Goal: Information Seeking & Learning: Learn about a topic

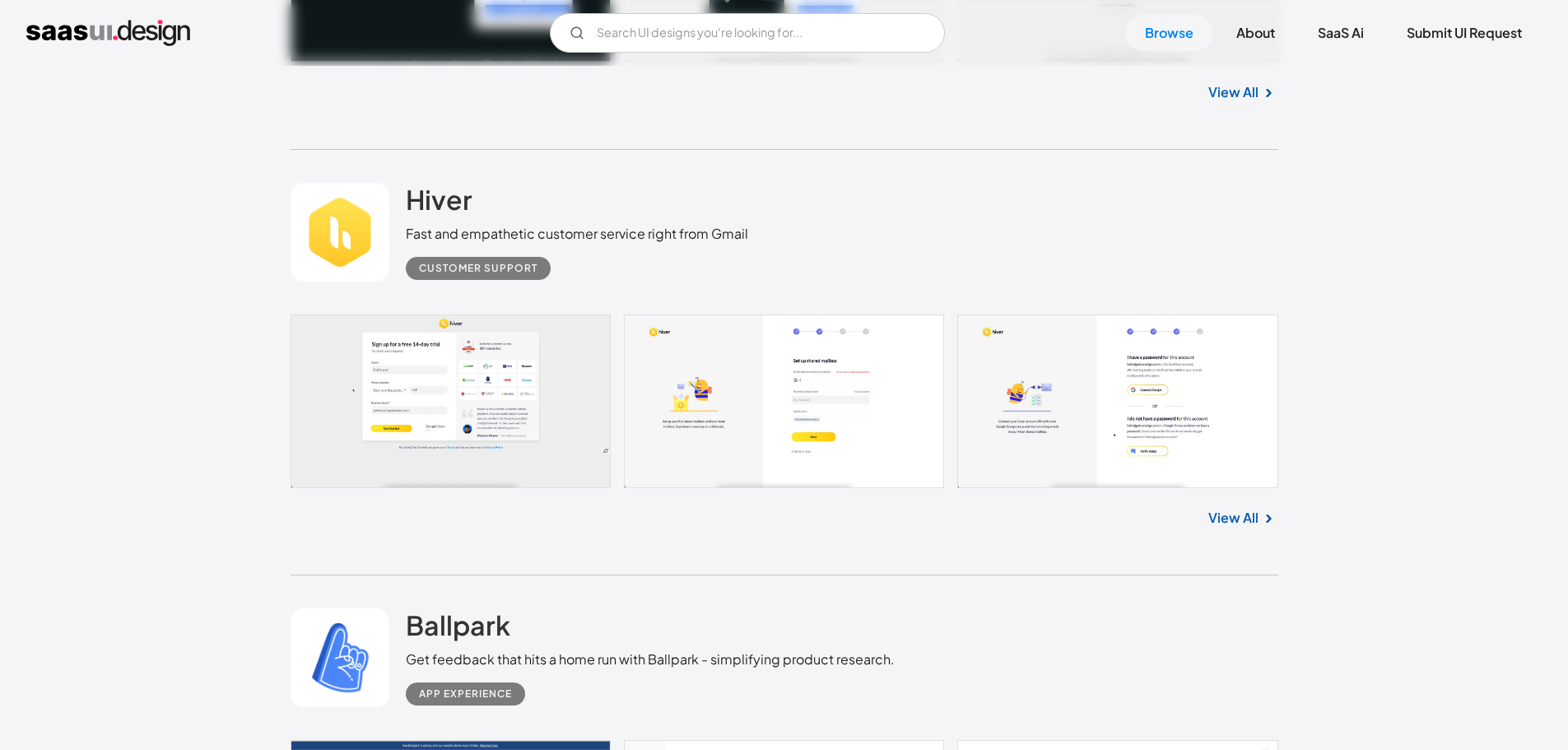
scroll to position [6770, 0]
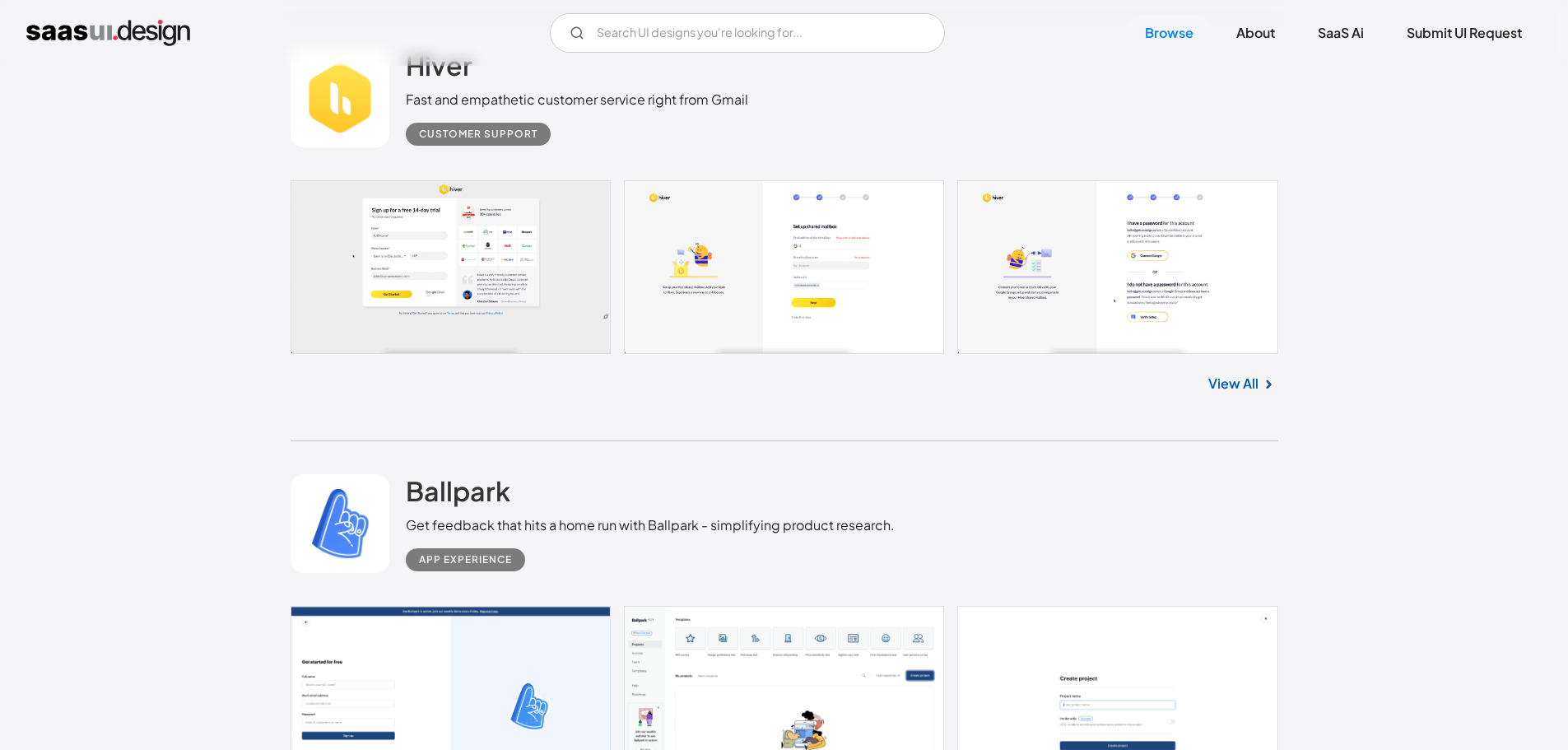
click at [512, 234] on link at bounding box center [784, 266] width 988 height 173
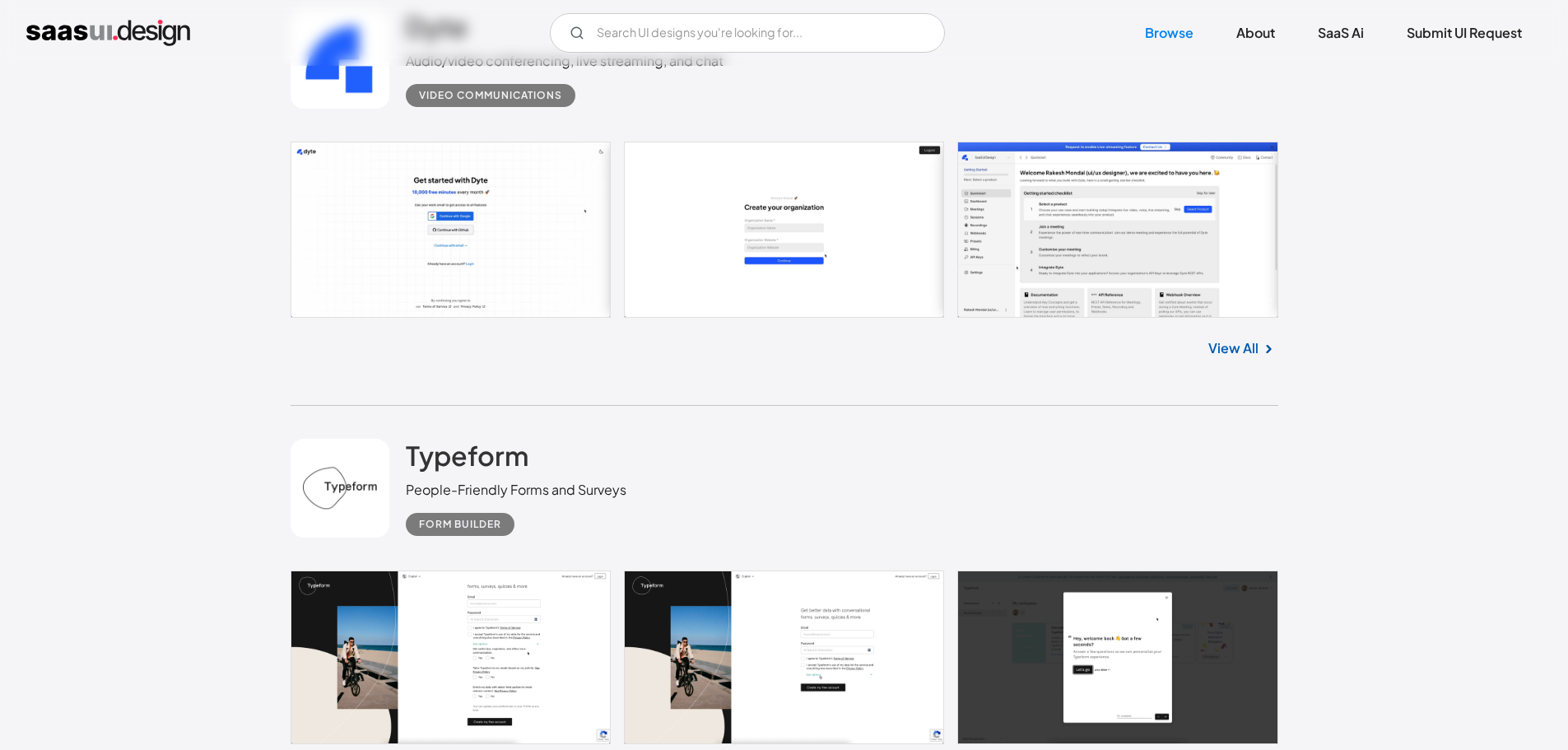
scroll to position [4625, 0]
click at [575, 482] on div "People-Friendly Forms and Surveys" at bounding box center [516, 491] width 221 height 20
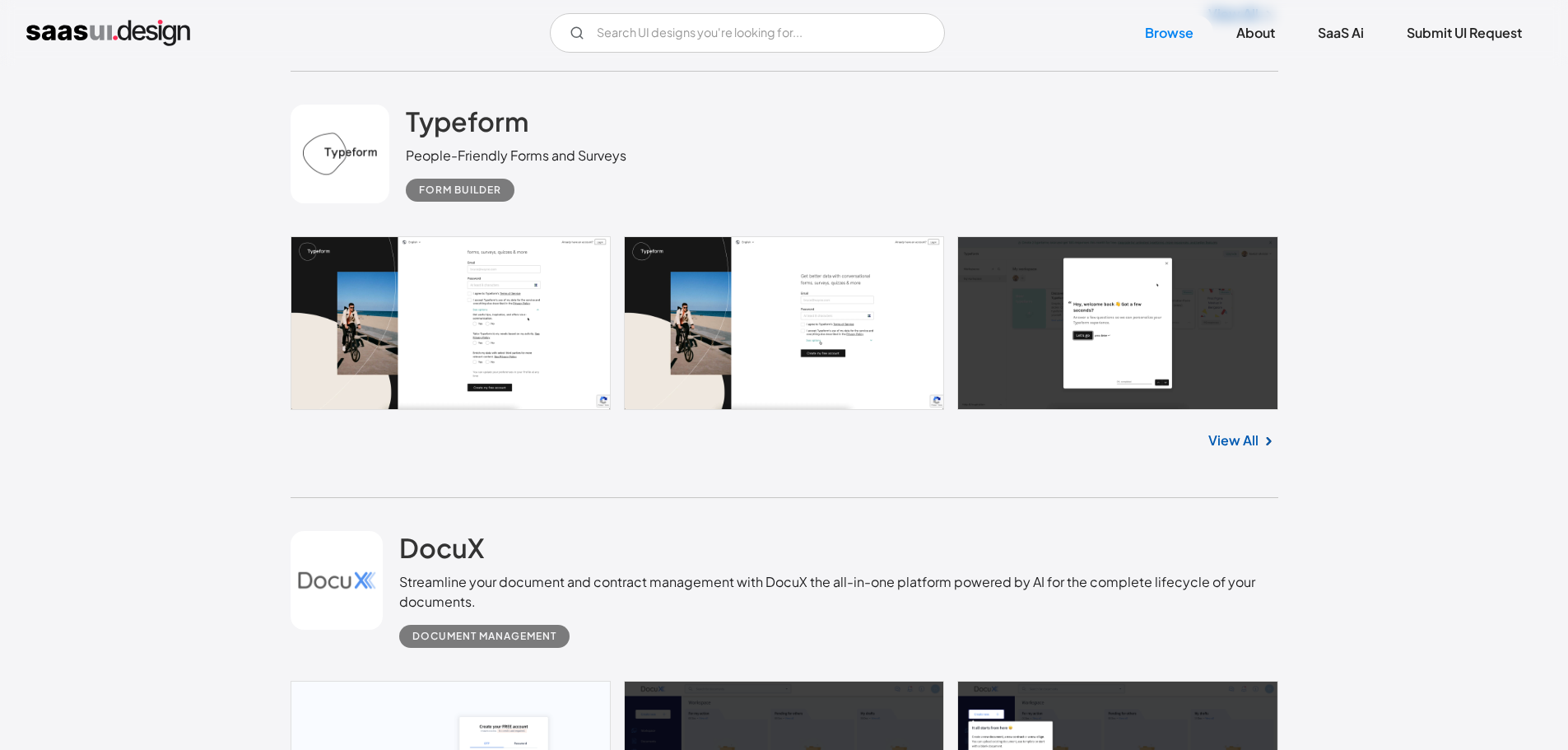
click at [1217, 436] on link "View All" at bounding box center [1233, 440] width 50 height 20
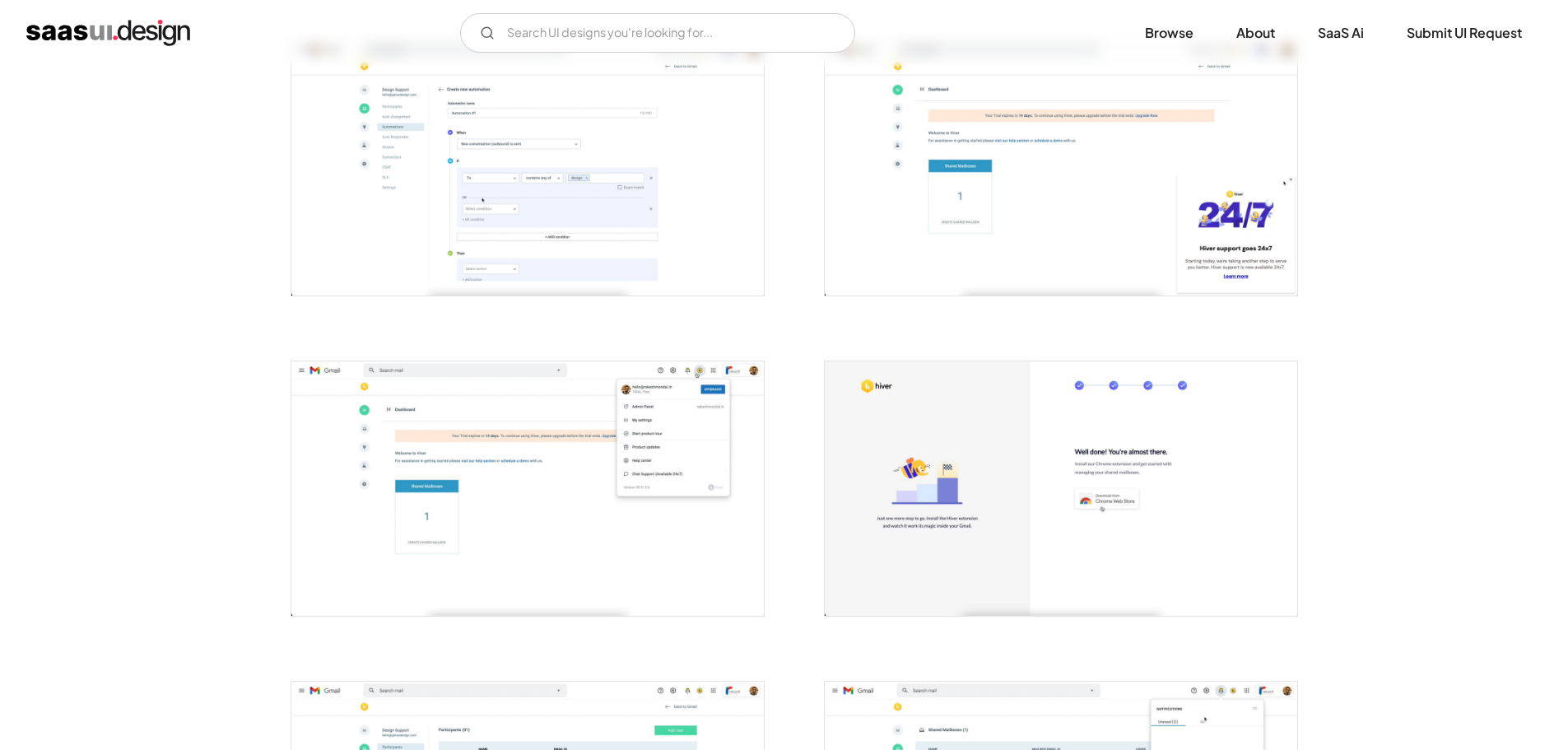
scroll to position [985, 0]
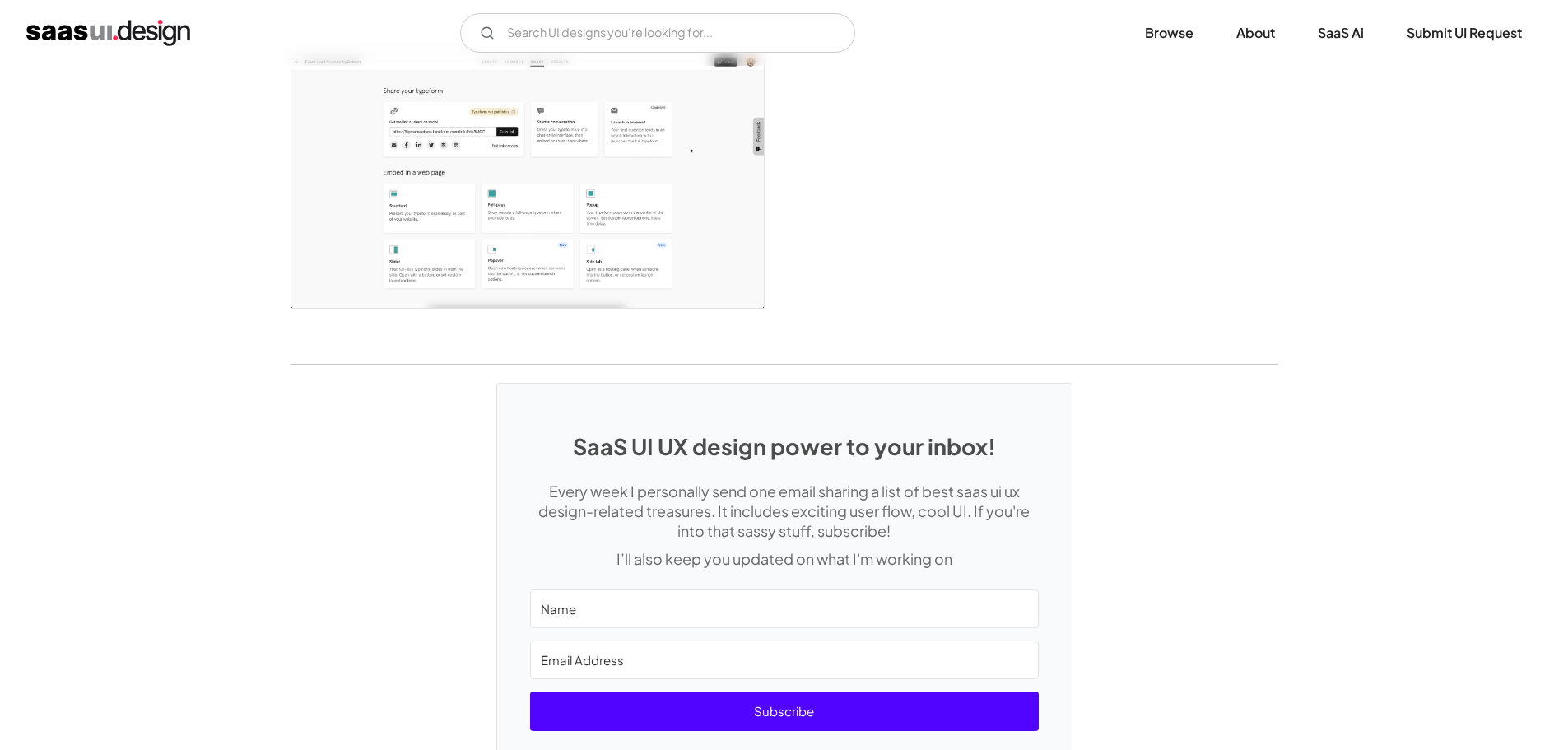
scroll to position [4340, 0]
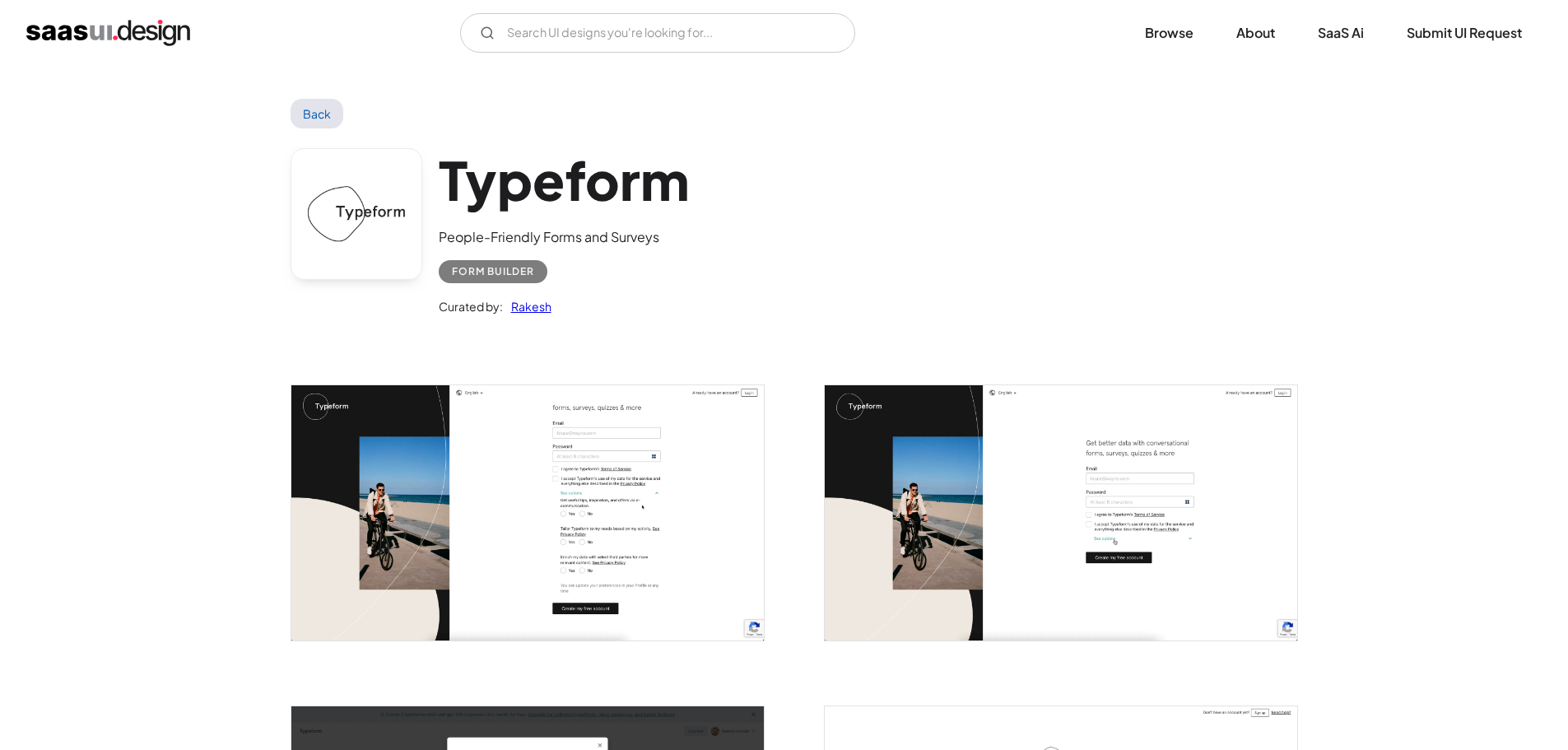
click at [323, 118] on link "Back" at bounding box center [317, 113] width 54 height 29
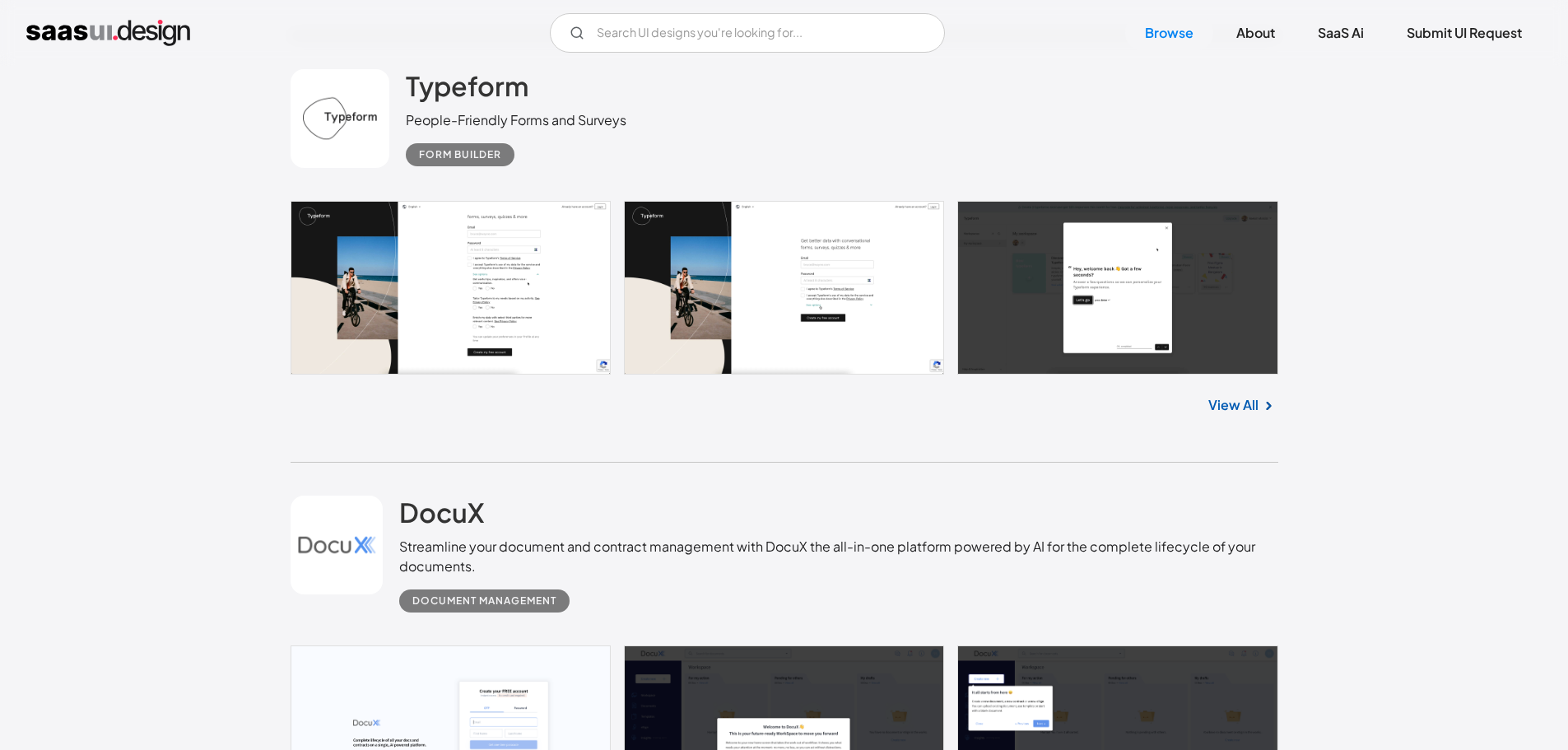
scroll to position [4996, 0]
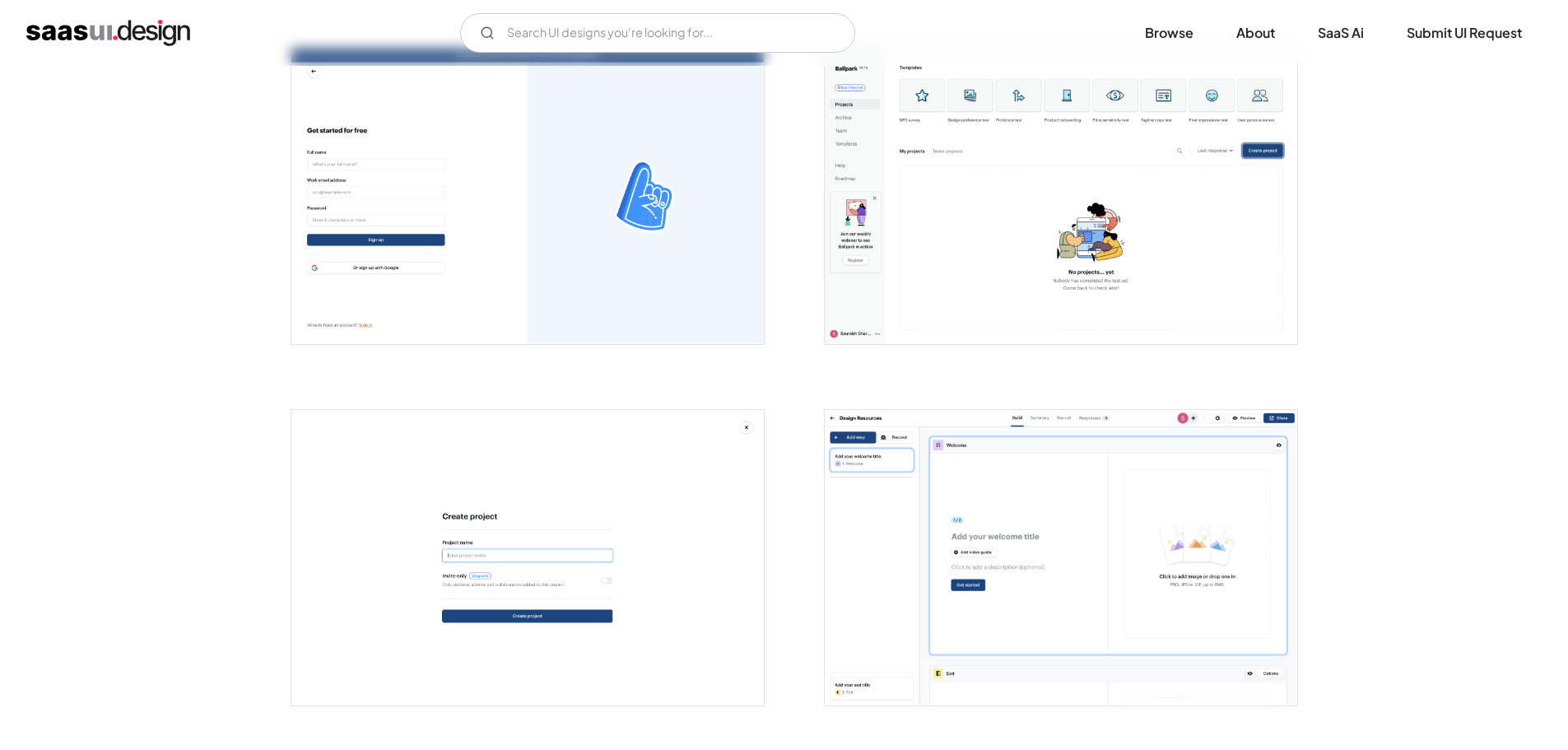
scroll to position [337, 0]
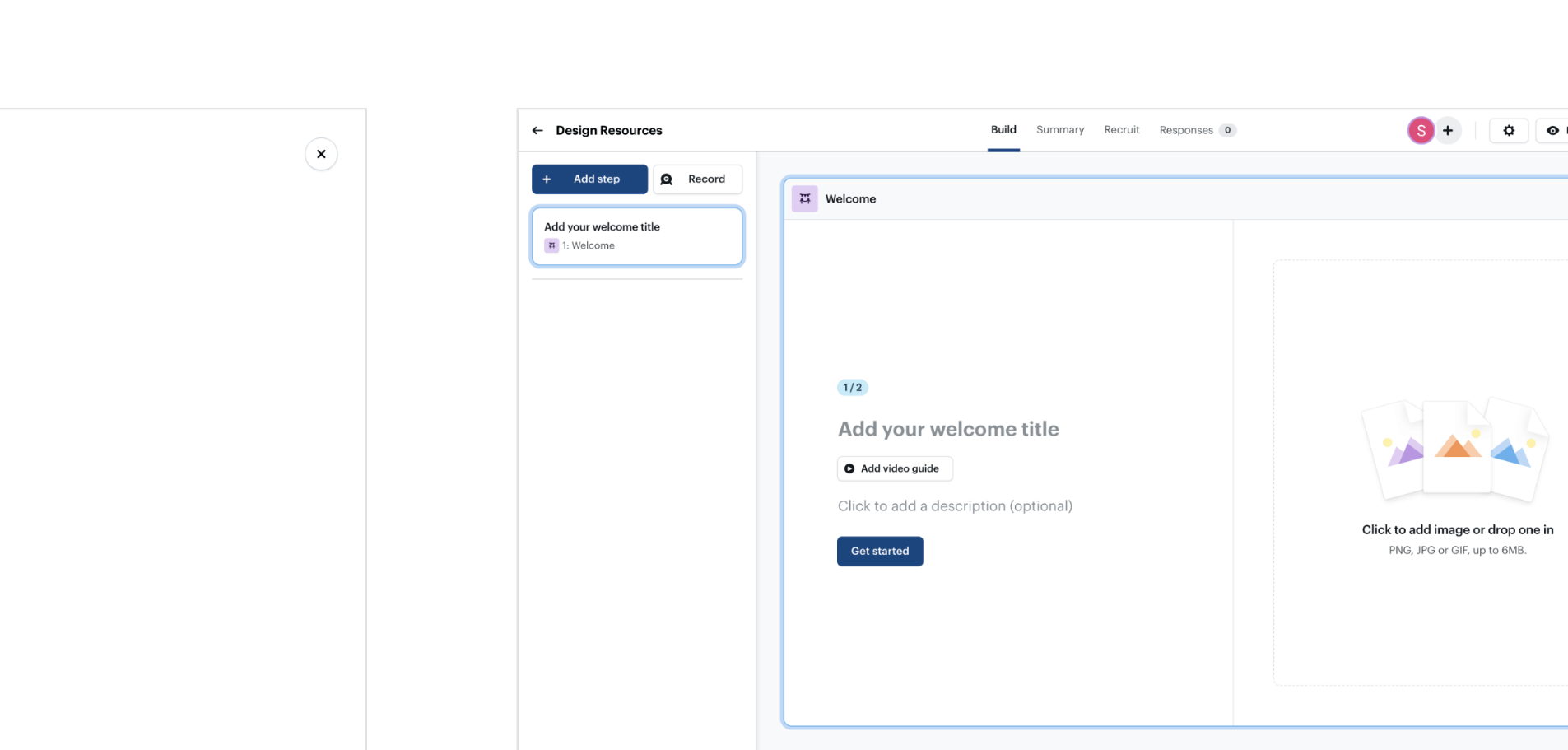
click at [818, 510] on div at bounding box center [1051, 547] width 494 height 362
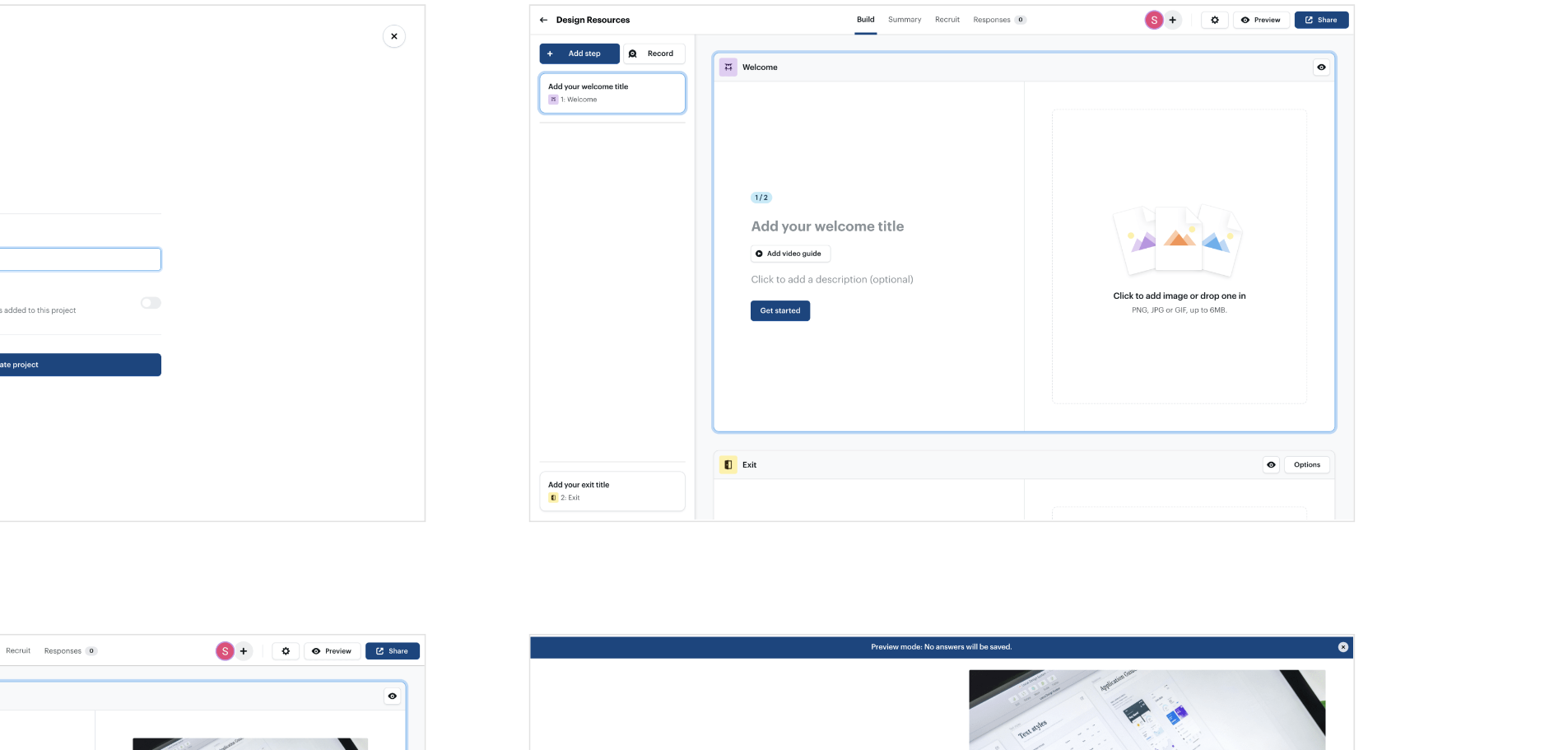
scroll to position [426, 0]
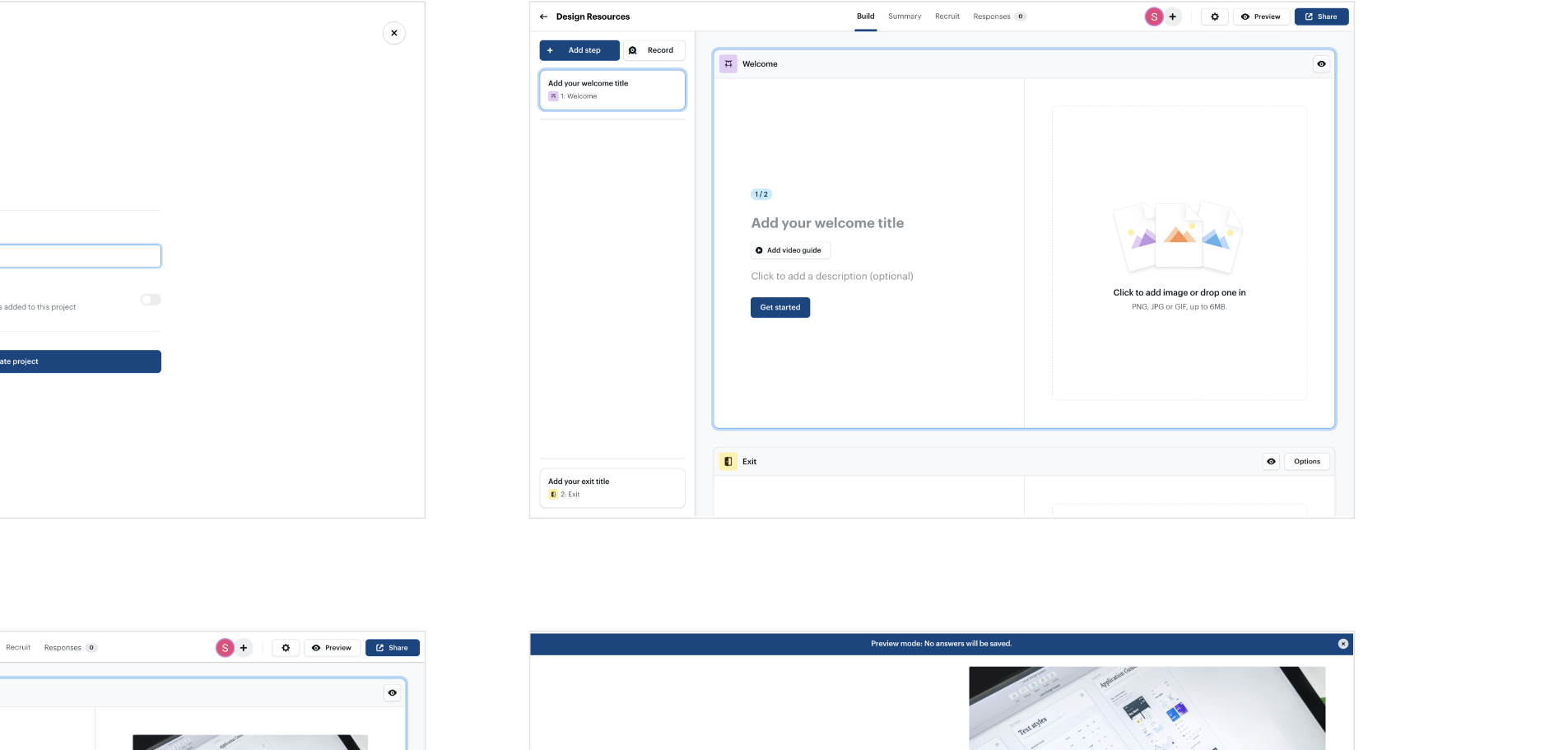
click at [810, 527] on div at bounding box center [1051, 458] width 494 height 362
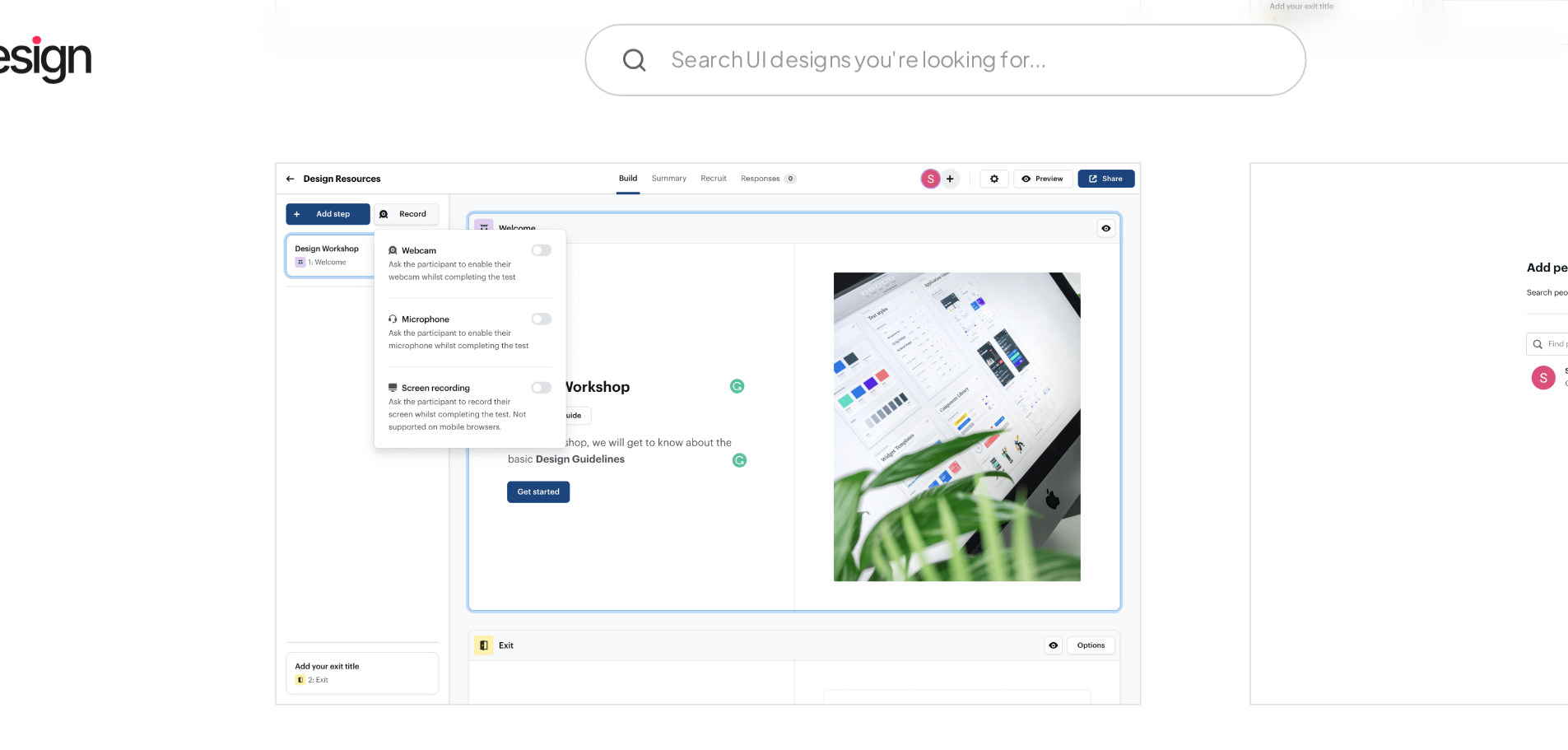
scroll to position [1739, 0]
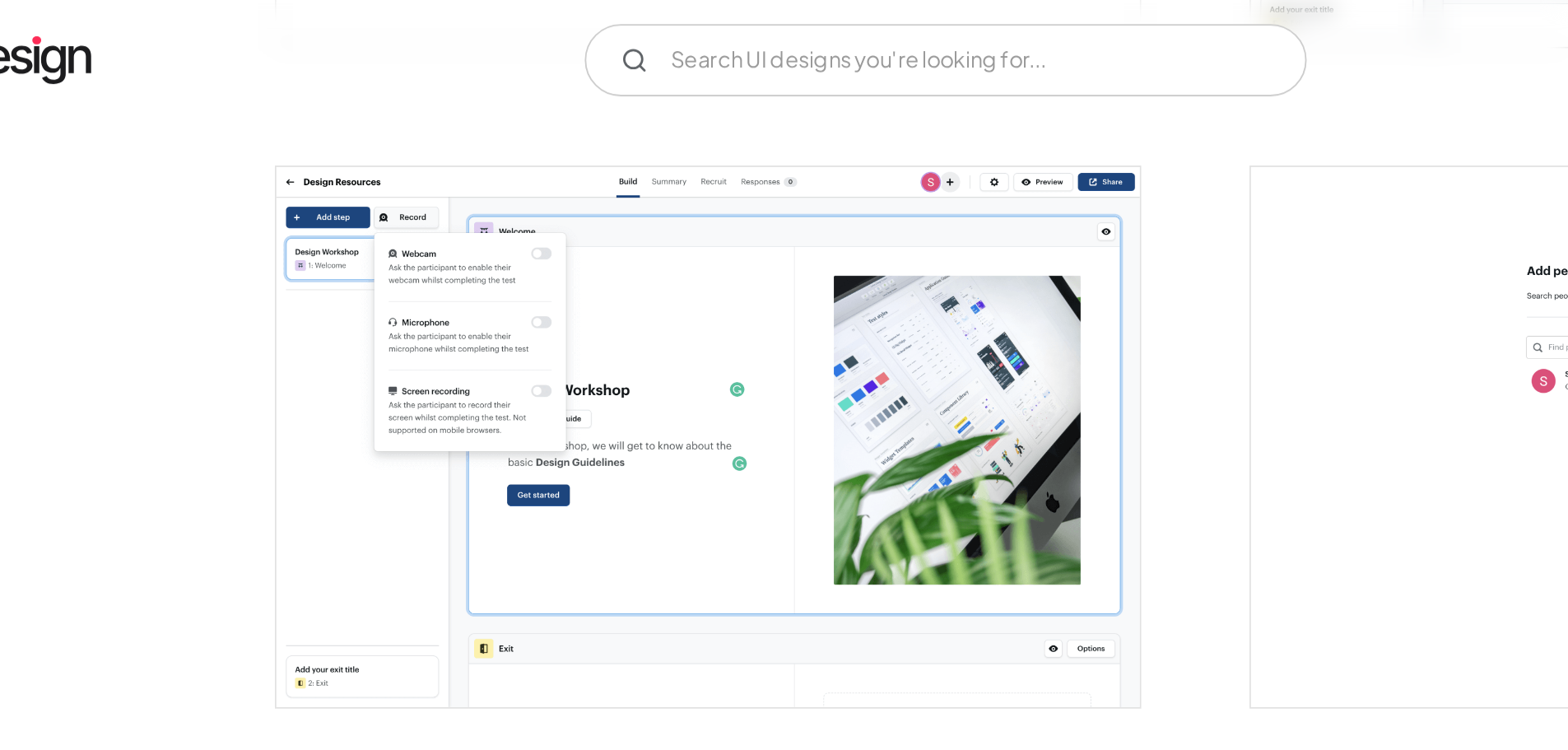
click at [194, 304] on div "Back Ballpark Get feedback that hits a home run with Ballpark - simplifying pro…" at bounding box center [784, 107] width 1568 height 3562
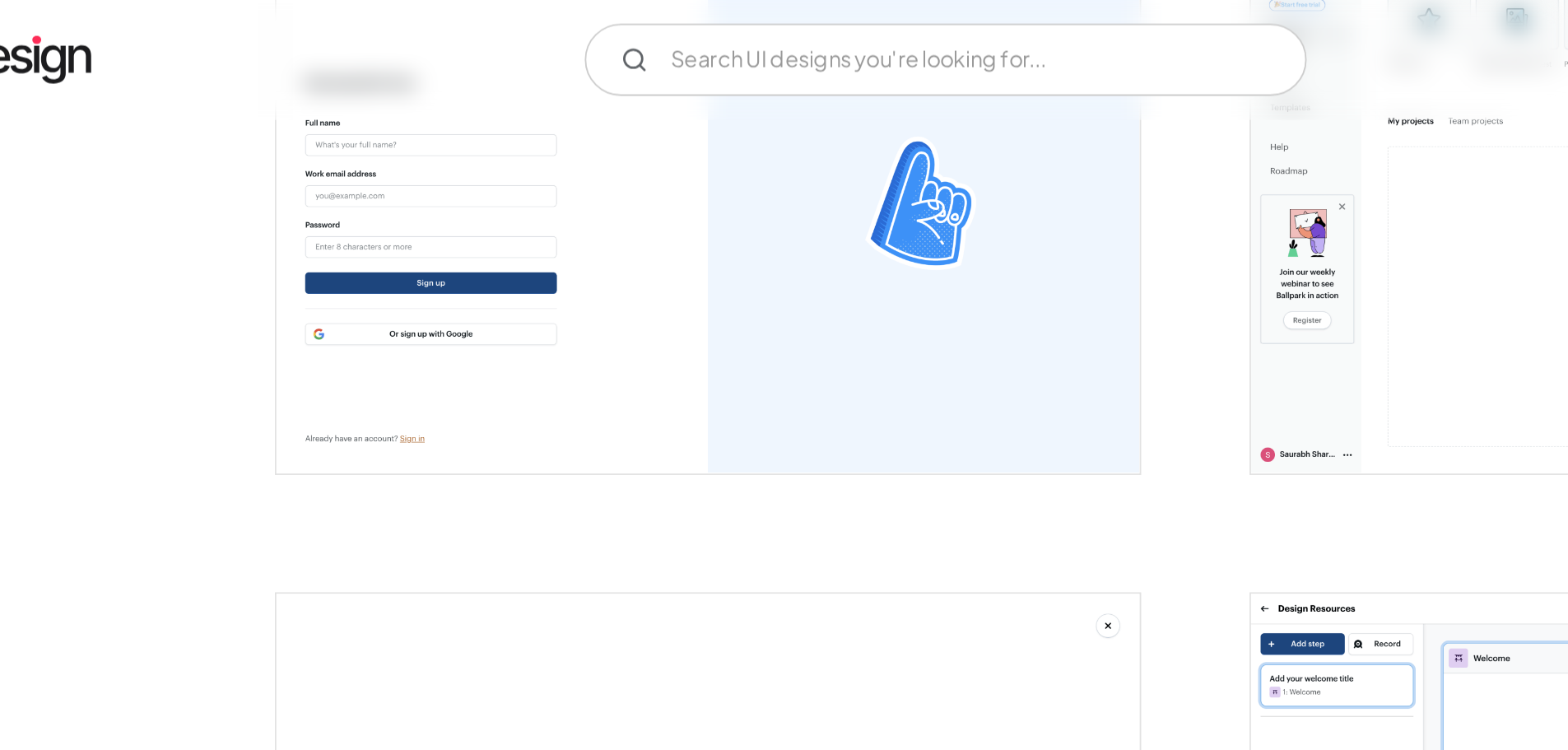
scroll to position [420, 0]
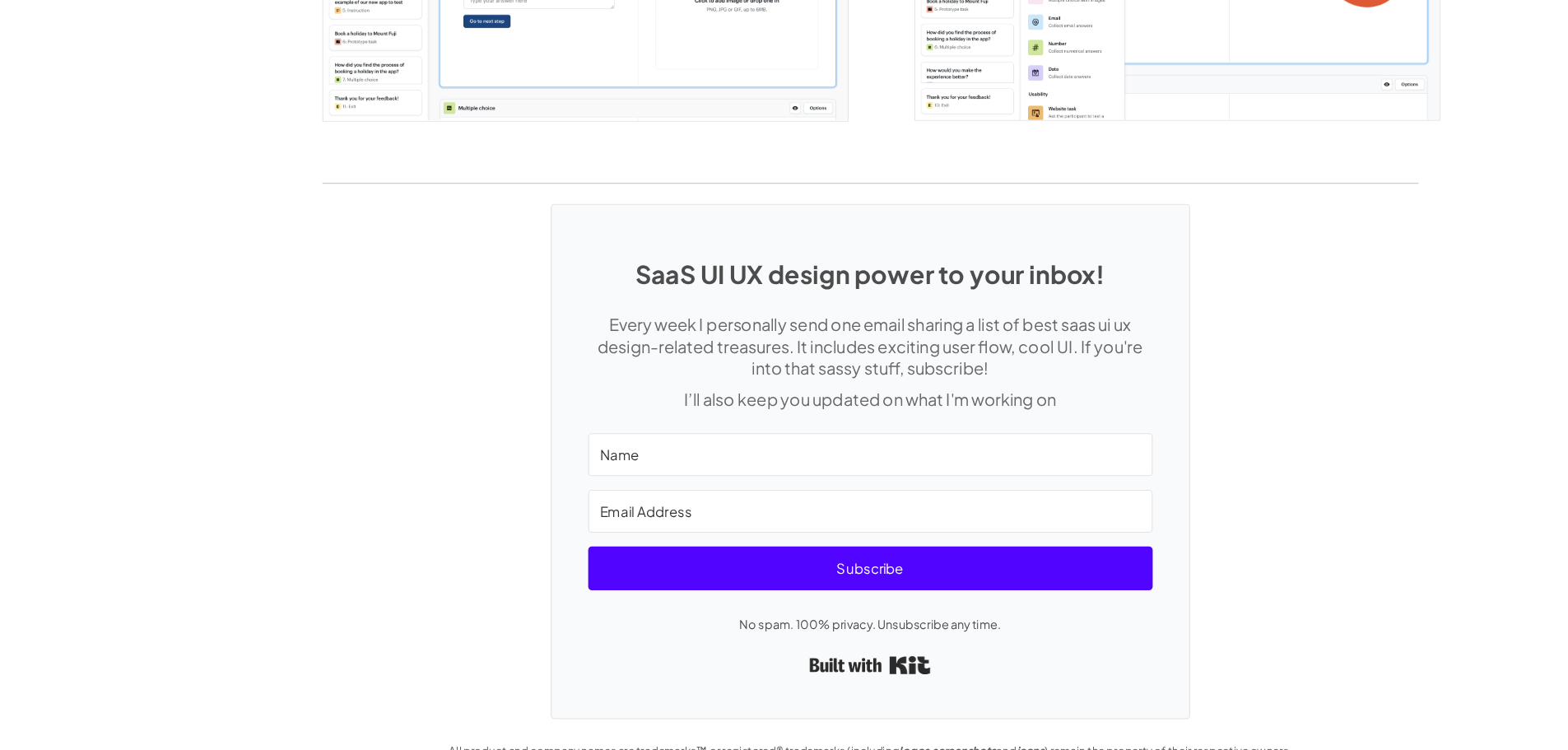
scroll to position [3418, 0]
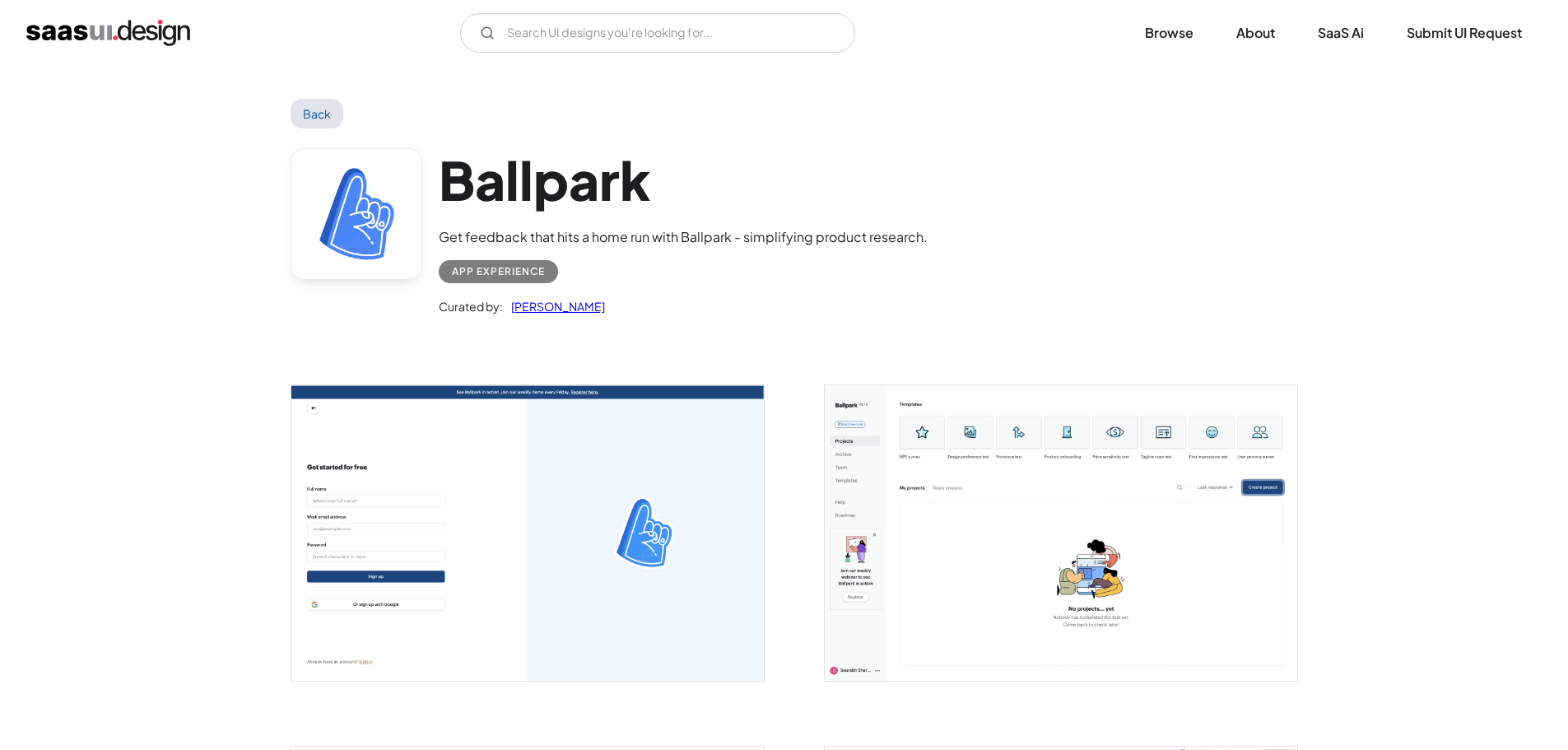
scroll to position [3418, 0]
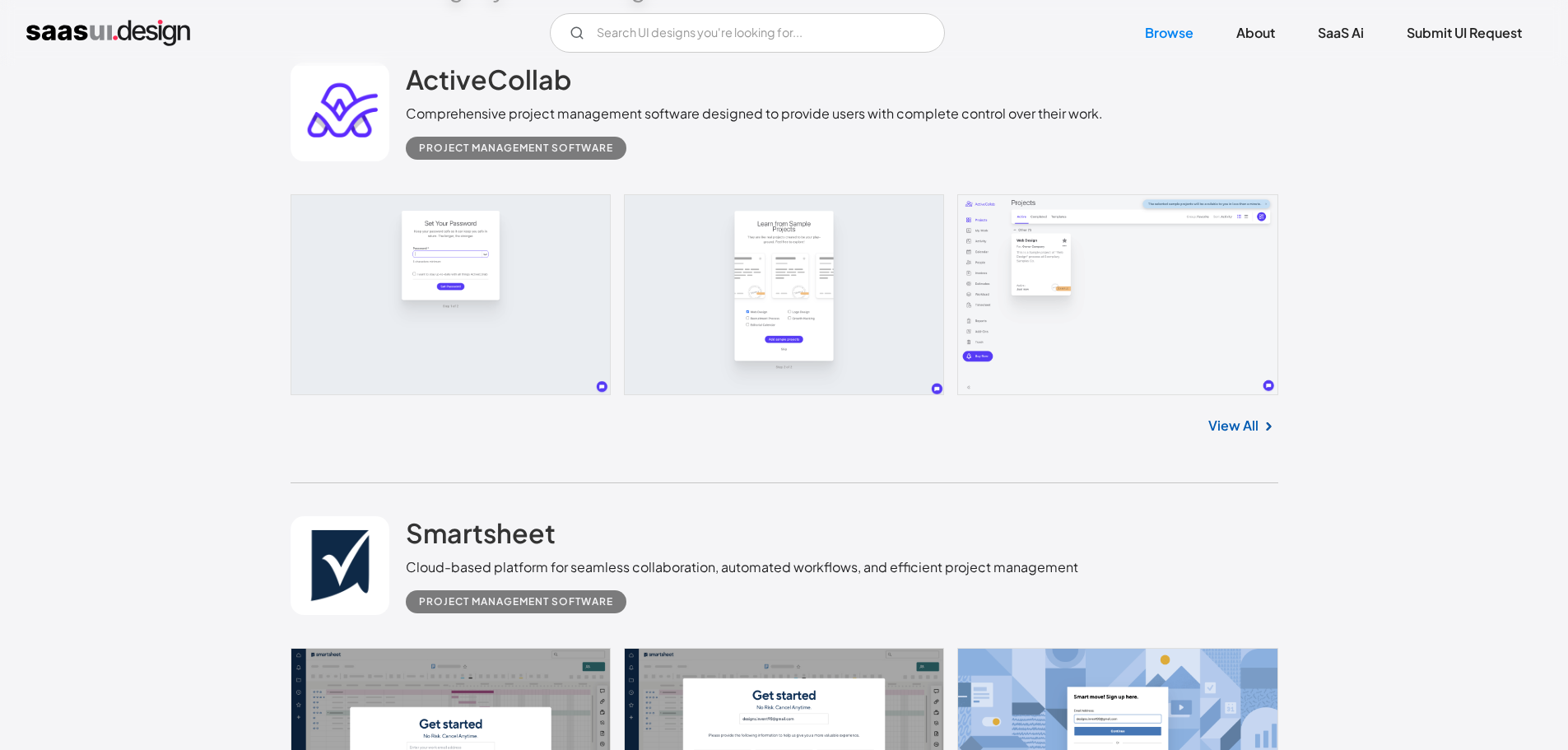
scroll to position [524, 0]
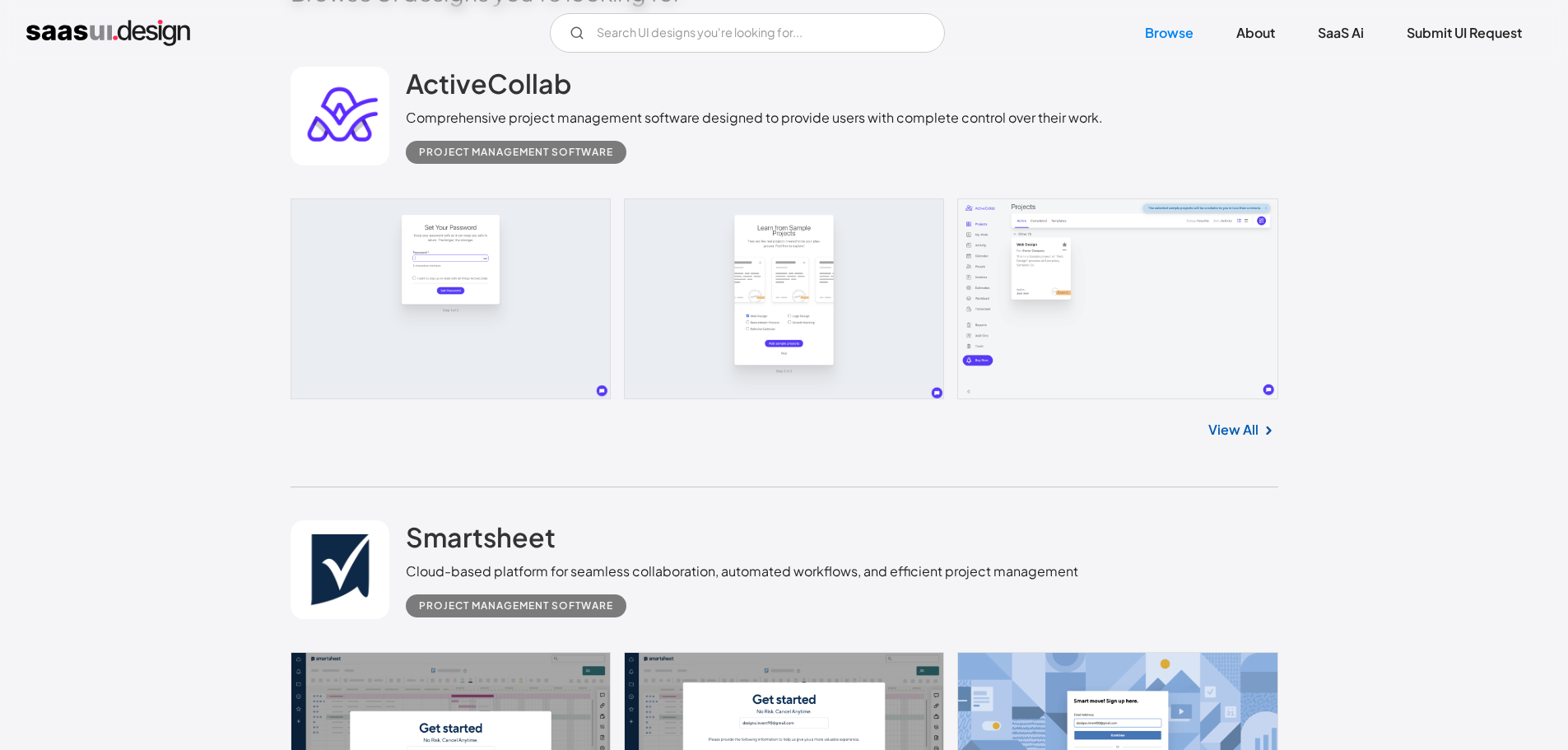
click at [1028, 312] on link at bounding box center [784, 299] width 988 height 201
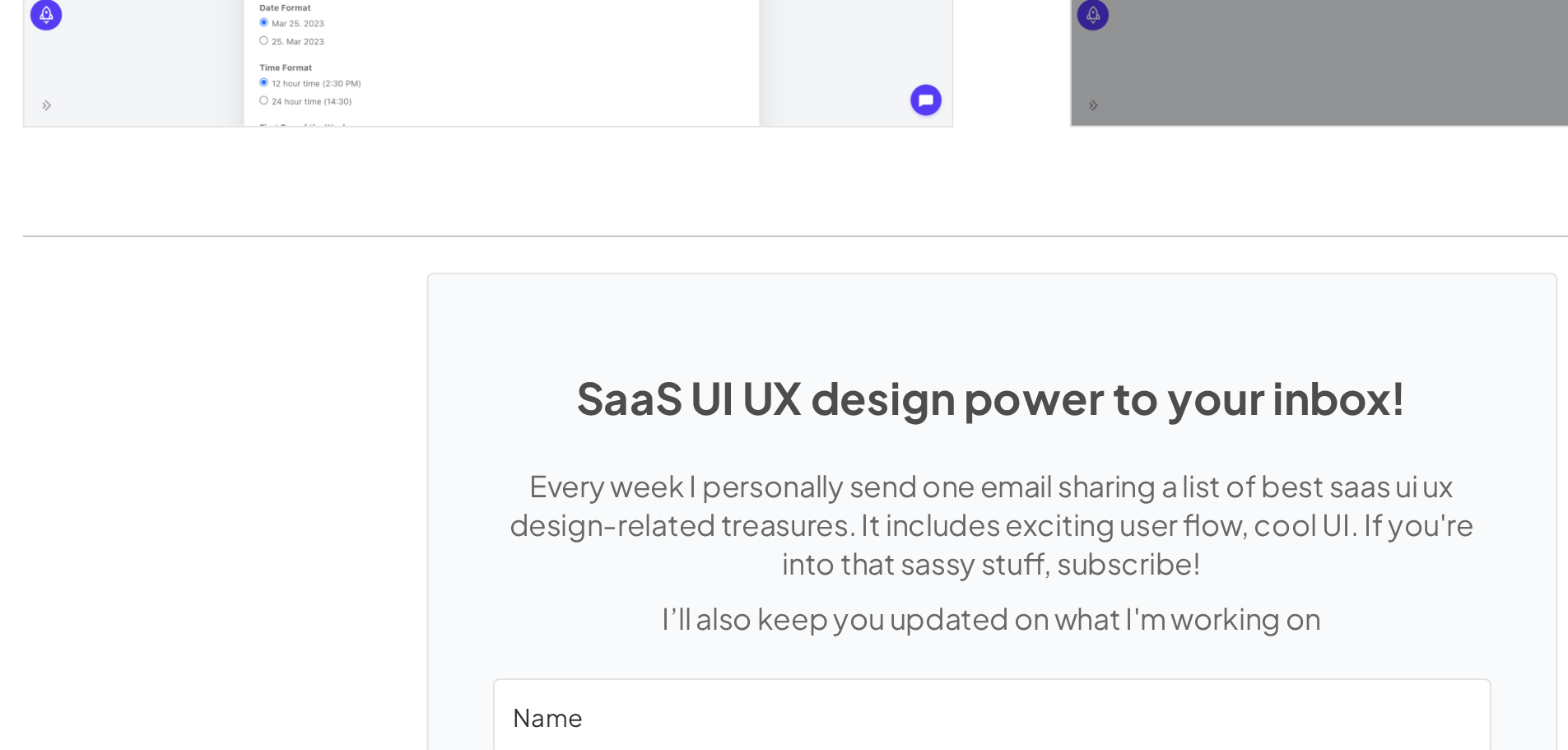
scroll to position [3516, 0]
